Goal: Transaction & Acquisition: Purchase product/service

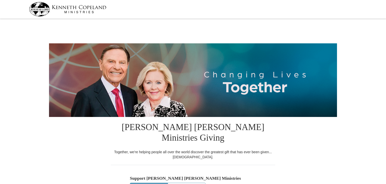
select select "CA"
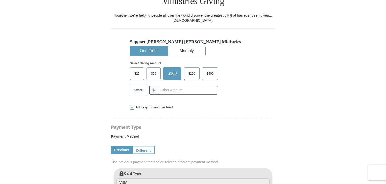
scroll to position [138, 0]
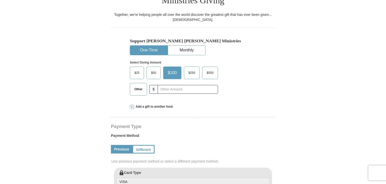
click at [142, 46] on button "One-Time" at bounding box center [148, 50] width 37 height 9
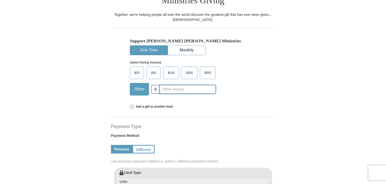
click at [171, 85] on input "text" at bounding box center [188, 89] width 56 height 9
type input "10.00"
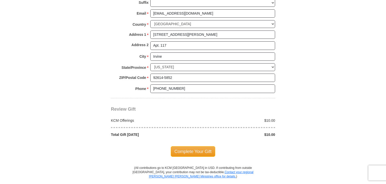
scroll to position [397, 0]
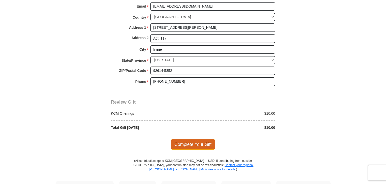
click at [191, 139] on span "Complete Your Gift" at bounding box center [193, 144] width 45 height 11
